Goal: Information Seeking & Learning: Check status

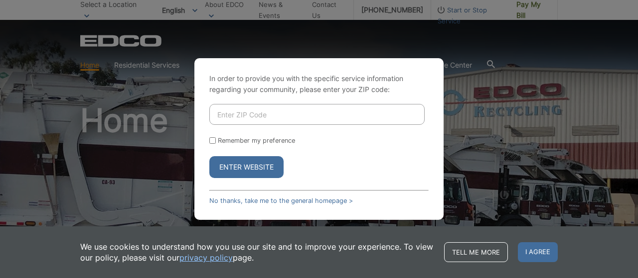
click at [299, 119] on input "Enter ZIP Code" at bounding box center [316, 114] width 215 height 21
type input "92021"
click at [248, 164] on button "Enter Website" at bounding box center [246, 167] width 74 height 22
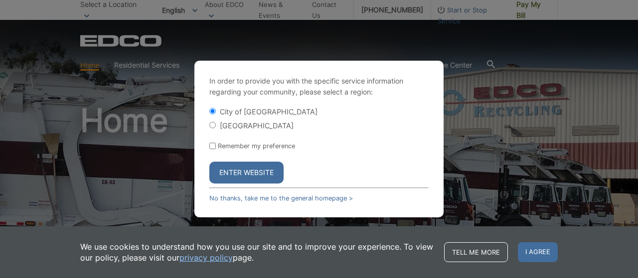
click at [259, 179] on button "Enter Website" at bounding box center [246, 173] width 74 height 22
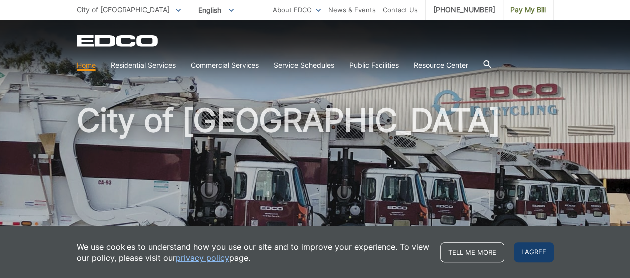
click at [523, 252] on span "I agree" at bounding box center [534, 253] width 40 height 20
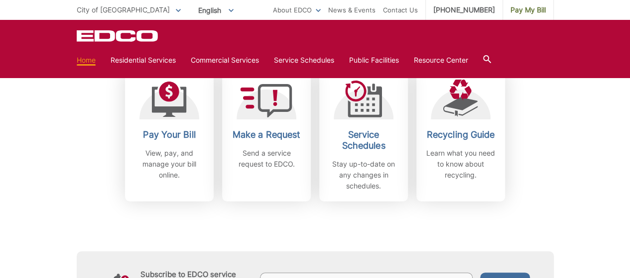
scroll to position [249, 0]
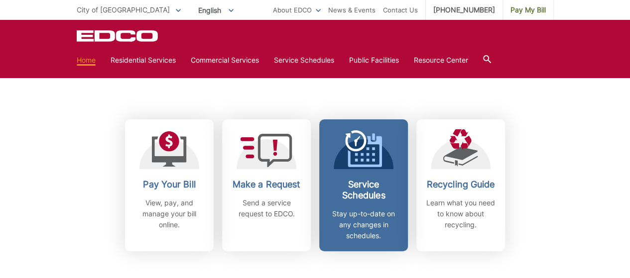
click at [363, 198] on h2 "Service Schedules" at bounding box center [364, 190] width 74 height 22
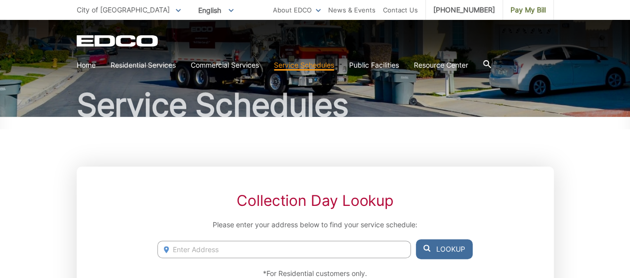
scroll to position [149, 0]
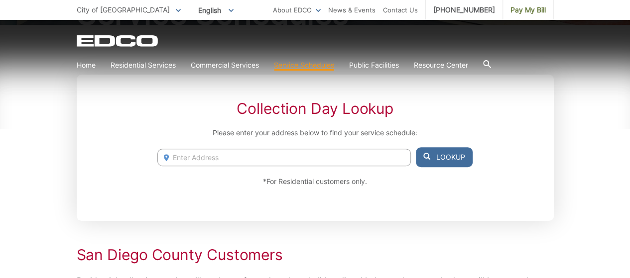
click at [271, 161] on input "Enter Address" at bounding box center [283, 157] width 253 height 17
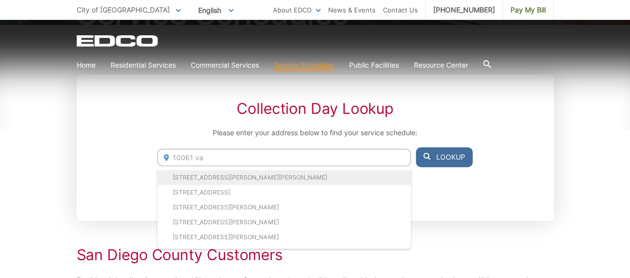
click at [269, 173] on li "10061 Valle De Paz Road, El Cajon, CA, 92021" at bounding box center [283, 177] width 253 height 15
type input "10061 Valle De Paz Road, El Cajon, CA, 92021"
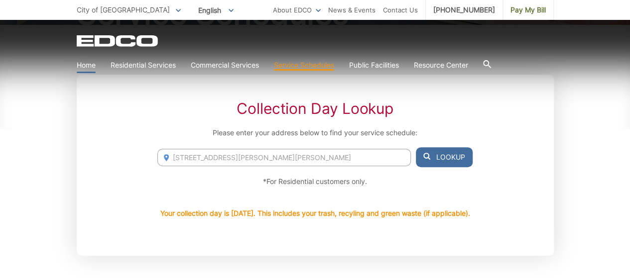
click at [89, 63] on link "Home" at bounding box center [86, 65] width 19 height 11
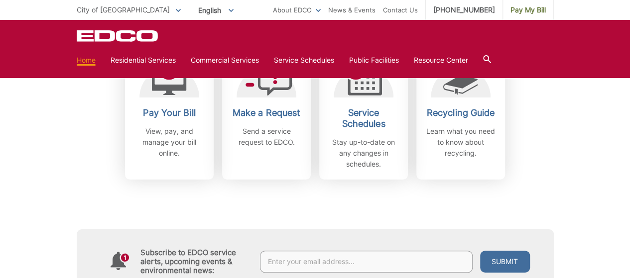
scroll to position [299, 0]
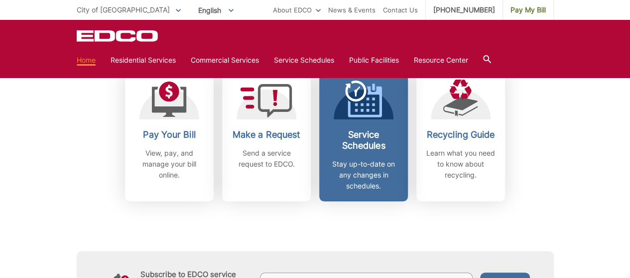
click at [371, 152] on div "Service Schedules Stay up-to-date on any changes in schedules." at bounding box center [364, 161] width 74 height 62
